Goal: Answer question/provide support

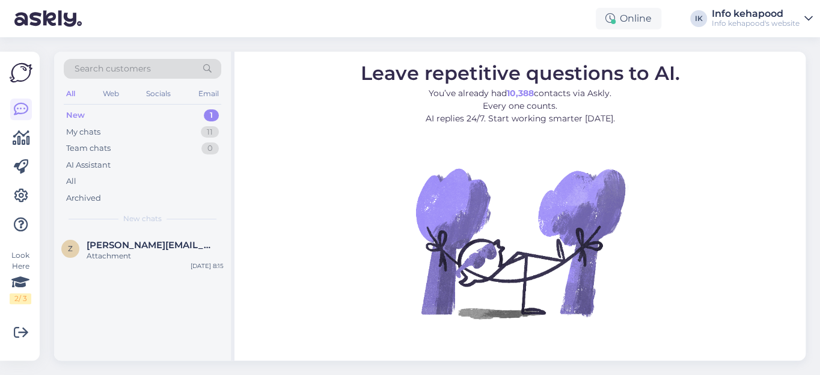
click at [75, 115] on div "New" at bounding box center [75, 115] width 19 height 12
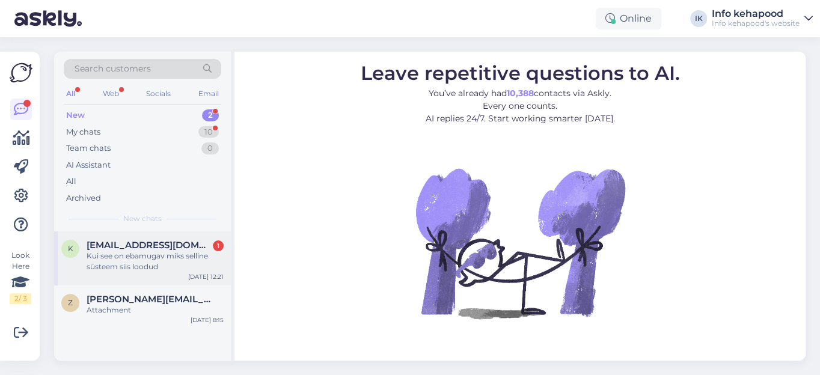
click at [120, 258] on div "Kui see on ebamugav miks selline süsteem siis loodud" at bounding box center [155, 262] width 137 height 22
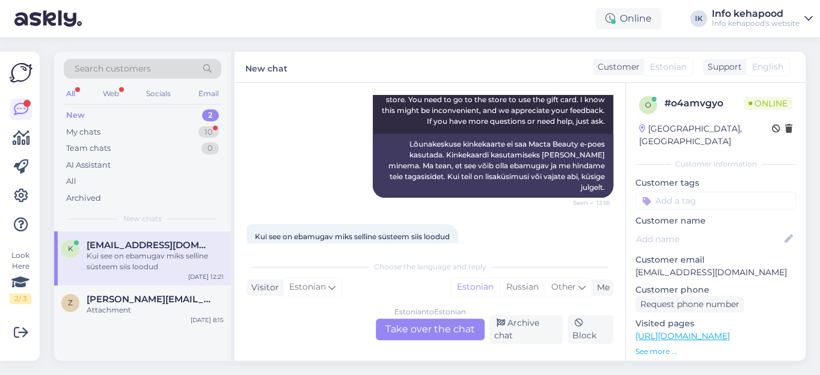
scroll to position [445, 0]
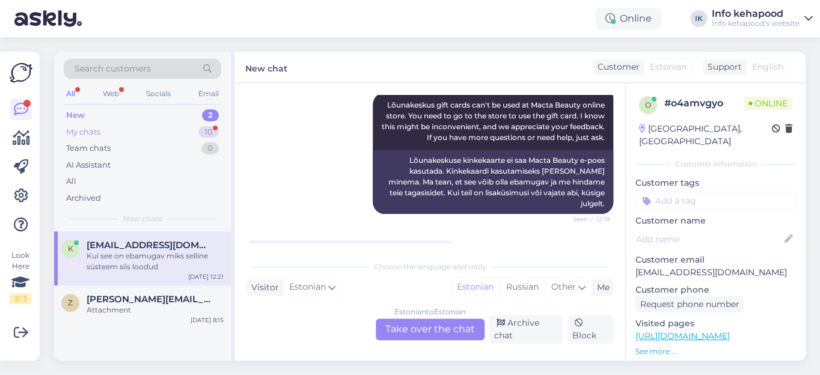
drag, startPoint x: 94, startPoint y: 130, endPoint x: 100, endPoint y: 134, distance: 7.3
click at [96, 134] on div "My chats" at bounding box center [83, 132] width 34 height 12
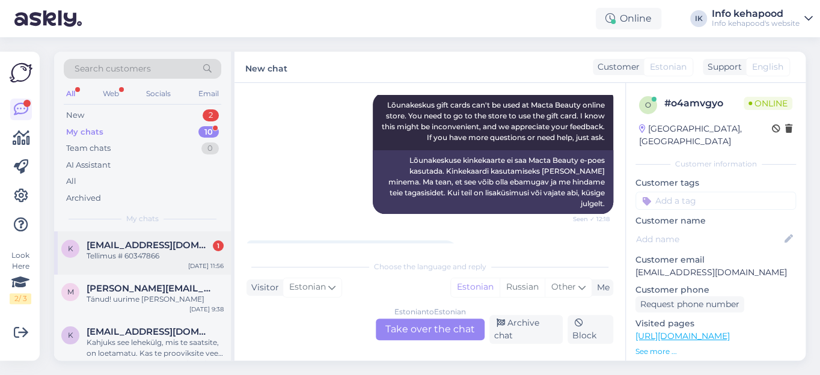
click at [132, 242] on span "[EMAIL_ADDRESS][DOMAIN_NAME]" at bounding box center [149, 245] width 125 height 11
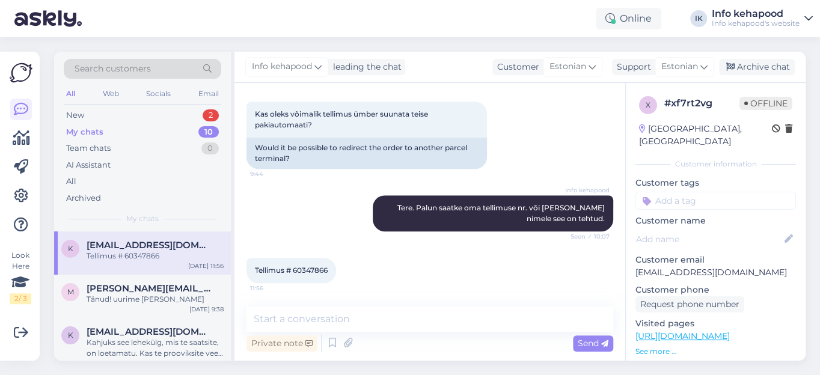
click at [312, 269] on span "Tellimus # 60347866" at bounding box center [291, 270] width 73 height 9
copy div "60347866 11:56"
click at [312, 321] on textarea at bounding box center [429, 319] width 367 height 25
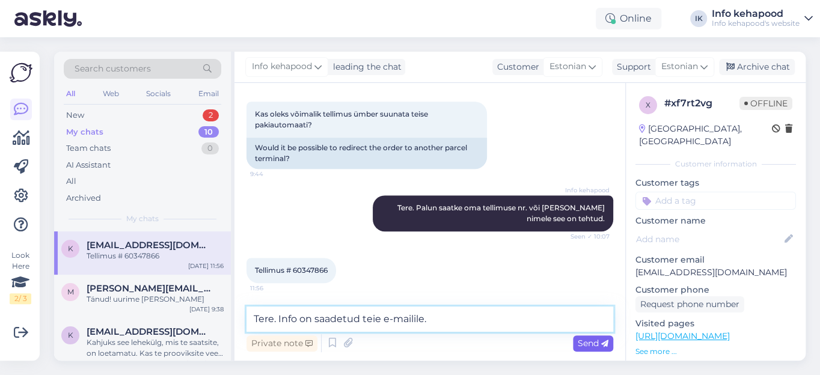
type textarea "Tere. Info on saadetud teie e-mailile."
click at [589, 346] on span "Send" at bounding box center [593, 343] width 31 height 11
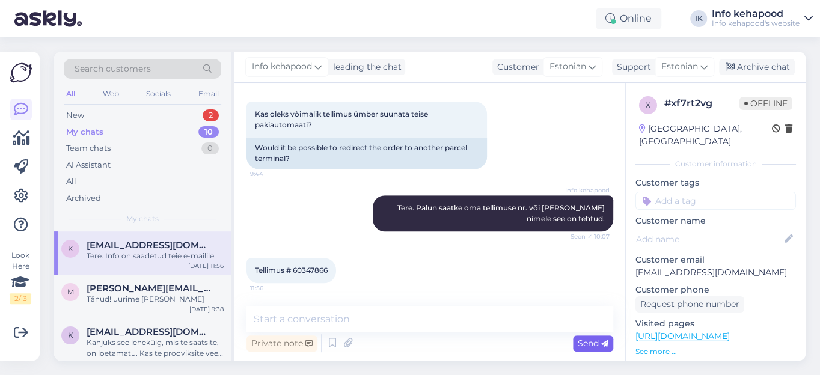
scroll to position [405, 0]
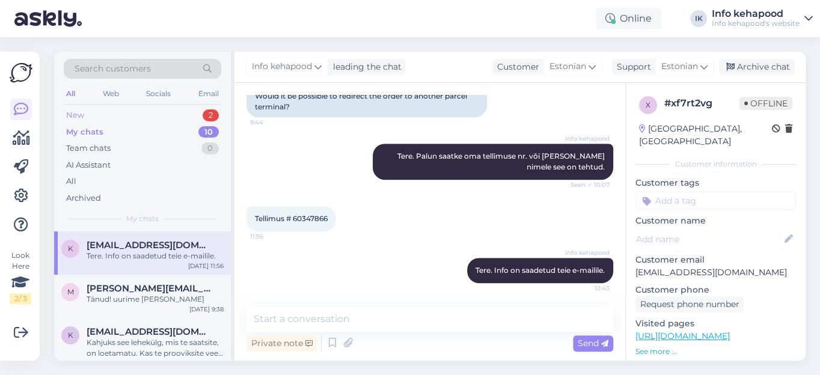
click at [78, 115] on div "New" at bounding box center [75, 115] width 18 height 12
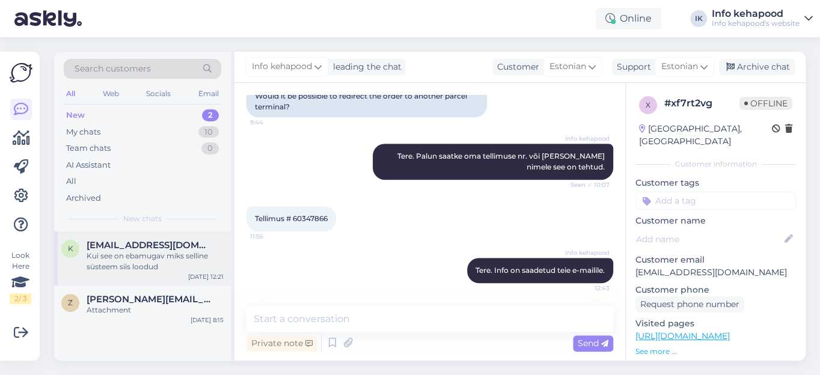
click at [132, 259] on div "Kui see on ebamugav miks selline süsteem siis loodud" at bounding box center [155, 262] width 137 height 22
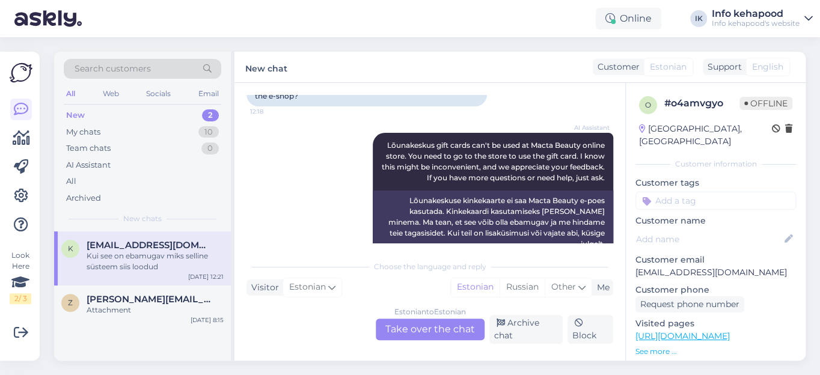
scroll to position [500, 0]
